Goal: Task Accomplishment & Management: Manage account settings

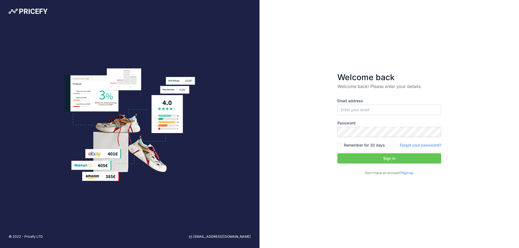
type input "[EMAIL_ADDRESS][DOMAIN_NAME]"
click at [356, 108] on input "[EMAIL_ADDRESS][DOMAIN_NAME]" at bounding box center [389, 110] width 104 height 10
click at [471, 124] on div "Welcome back Welcome back! Please enter your details. Email address web@labevol…" at bounding box center [388, 124] width 259 height 248
click at [390, 159] on button "Sign in" at bounding box center [389, 158] width 104 height 10
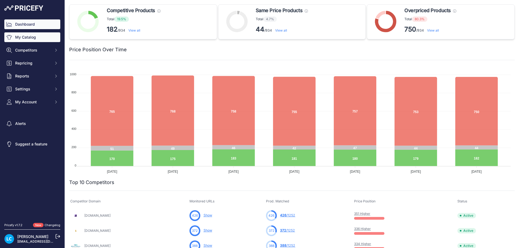
click at [27, 38] on link "My Catalog" at bounding box center [32, 37] width 56 height 10
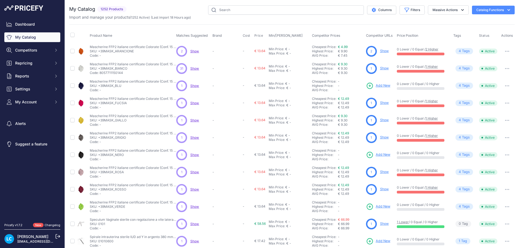
click at [398, 36] on span "Price Position" at bounding box center [407, 36] width 21 height 4
click at [199, 70] on span "Show" at bounding box center [194, 68] width 9 height 4
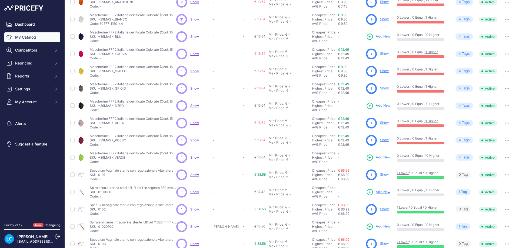
scroll to position [76, 0]
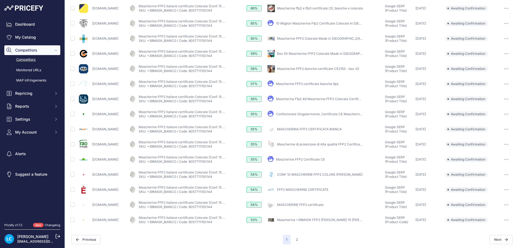
scroll to position [144, 0]
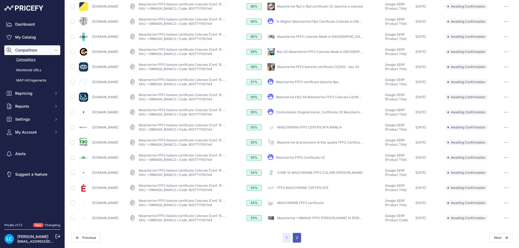
click at [295, 237] on button "2" at bounding box center [297, 238] width 8 height 10
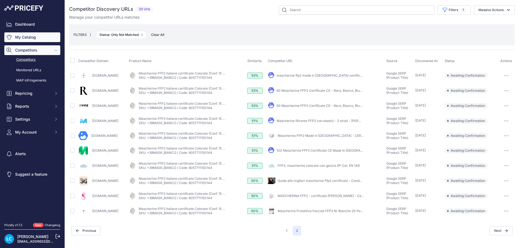
click at [32, 35] on link "My Catalog" at bounding box center [32, 37] width 56 height 10
click at [341, 121] on link "Mascherina filtrante FFP2 con elastici - 5 strati - Bianca" at bounding box center [326, 121] width 101 height 4
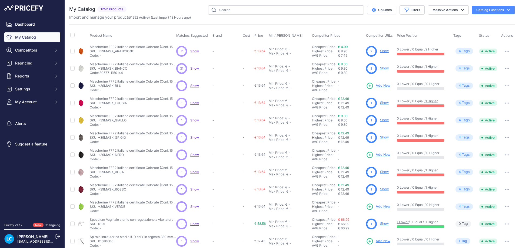
click at [397, 36] on span "Price Position" at bounding box center [407, 36] width 21 height 4
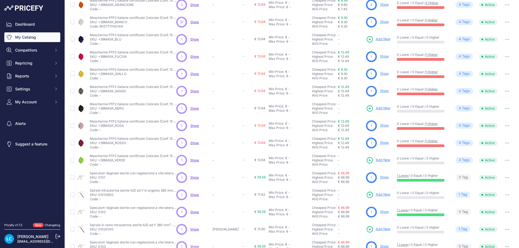
scroll to position [76, 0]
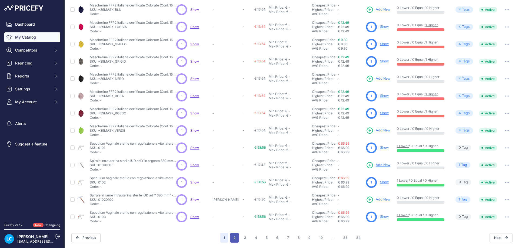
click at [233, 237] on button "2" at bounding box center [234, 238] width 8 height 10
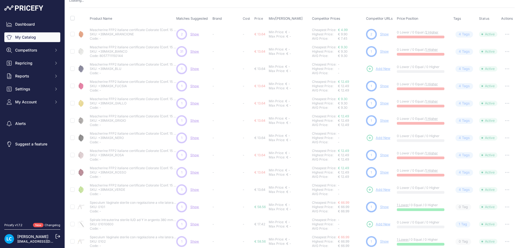
scroll to position [9, 0]
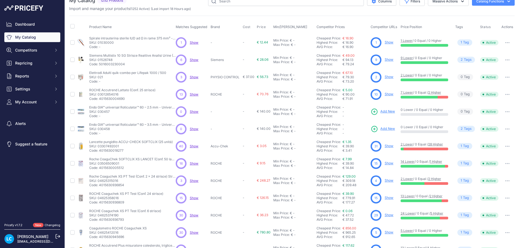
drag, startPoint x: 192, startPoint y: 145, endPoint x: 206, endPoint y: 145, distance: 14.3
click at [192, 145] on span "Show" at bounding box center [194, 146] width 9 height 4
click at [384, 146] on link "Show" at bounding box center [388, 146] width 9 height 4
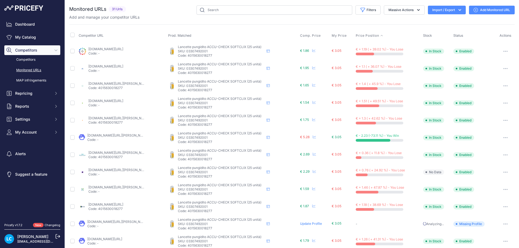
click at [361, 36] on span "Price Position" at bounding box center [367, 36] width 23 height 4
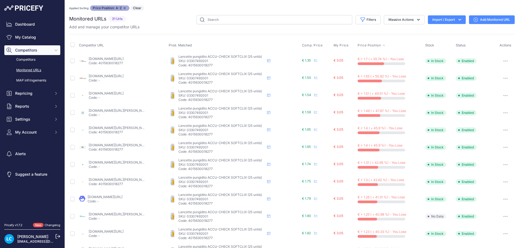
click at [150, 56] on td "farmaconvenienza.it/268-accu-chek-softclix-25lanc.html?prirule_jdsnikfkfjsd=333…" at bounding box center [123, 61] width 90 height 18
click at [117, 78] on link "subitofarma.com/accu-chek-softclix-25lanc?prirule_jdsnikfkfjsd=3330" at bounding box center [106, 76] width 35 height 4
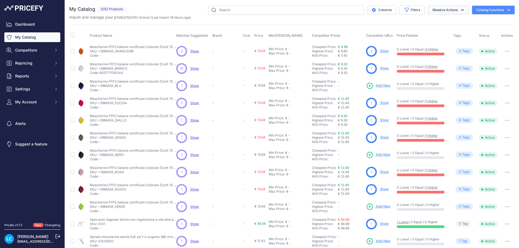
click at [442, 7] on button "Massive Actions" at bounding box center [448, 9] width 41 height 9
click at [405, 9] on icon "button" at bounding box center [407, 10] width 4 height 4
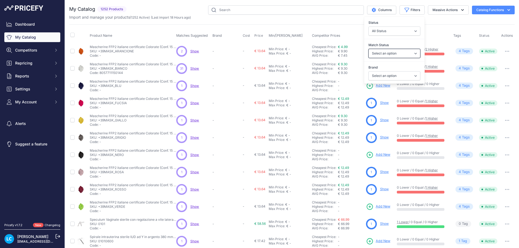
click at [383, 55] on select "Select an option Matched Unmatched" at bounding box center [394, 53] width 52 height 9
click at [386, 77] on select "Select an option 3M 3M [GEOGRAPHIC_DATA] A.M.I. Italia [PERSON_NAME] Accu-Chek …" at bounding box center [394, 75] width 52 height 9
click at [382, 31] on select "All Status Only Enabled Only Disabled" at bounding box center [394, 30] width 52 height 9
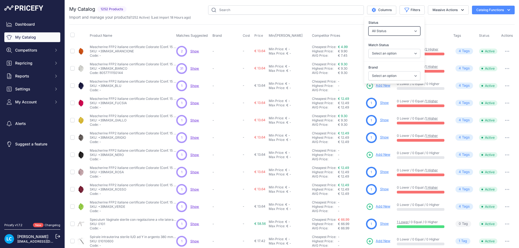
click at [382, 31] on select "All Status Only Enabled Only Disabled" at bounding box center [394, 30] width 52 height 9
click at [414, 11] on button "Filters" at bounding box center [411, 9] width 25 height 9
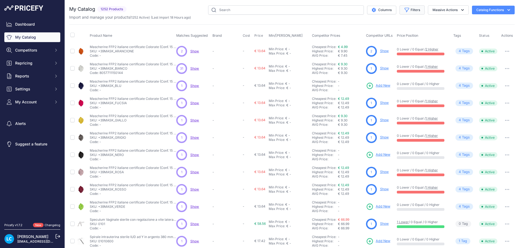
click at [414, 11] on button "Filters" at bounding box center [411, 9] width 25 height 9
click at [436, 10] on button "Massive Actions" at bounding box center [448, 9] width 41 height 9
click at [372, 10] on button "Columns" at bounding box center [381, 10] width 29 height 9
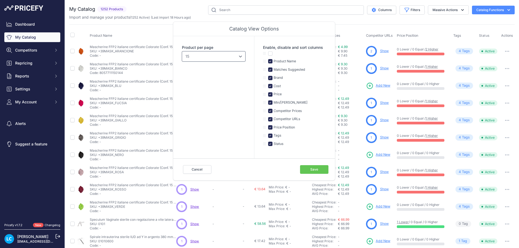
click at [236, 59] on select "10 15 20 25 50 100" at bounding box center [213, 56] width 63 height 10
select select "100"
click at [182, 51] on select "10 15 20 25 50 100" at bounding box center [213, 56] width 63 height 10
click at [307, 167] on button "Save" at bounding box center [314, 169] width 28 height 9
